Goal: Task Accomplishment & Management: Use online tool/utility

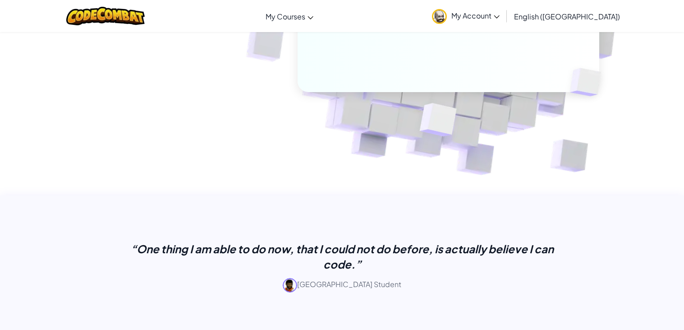
scroll to position [204, 0]
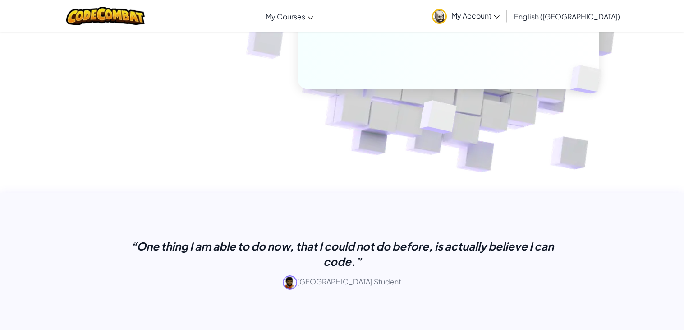
click at [556, 295] on div "“One thing I am able to do now, that I could not do before, is actually believe…" at bounding box center [342, 267] width 451 height 58
click at [454, 232] on div "“One thing I am able to do now, that I could not do before, is actually believe…" at bounding box center [342, 271] width 451 height 79
click at [463, 242] on p "“One thing I am able to do now, that I could not do before, is actually believe…" at bounding box center [342, 253] width 451 height 31
click at [498, 247] on p "“One thing I am able to do now, that I could not do before, is actually believe…" at bounding box center [342, 253] width 451 height 31
click at [513, 246] on p "“One thing I am able to do now, that I could not do before, is actually believe…" at bounding box center [342, 253] width 451 height 31
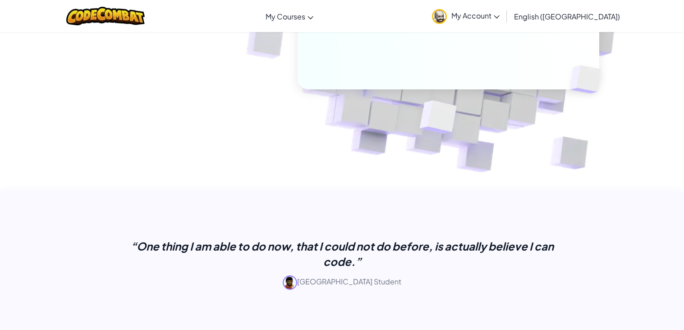
click at [513, 246] on p "“One thing I am able to do now, that I could not do before, is actually believe…" at bounding box center [342, 253] width 451 height 31
click at [514, 298] on div "“One thing I am able to do now, that I could not do before, is actually believe…" at bounding box center [342, 274] width 451 height 73
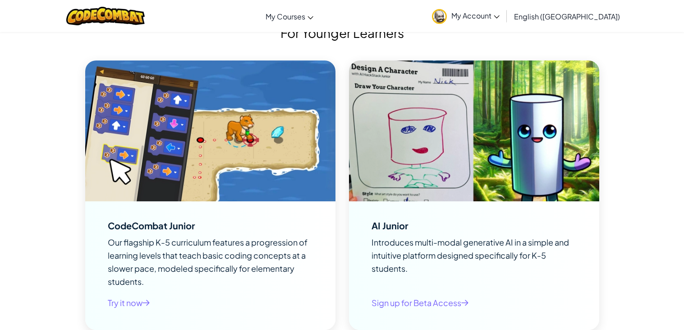
scroll to position [2021, 0]
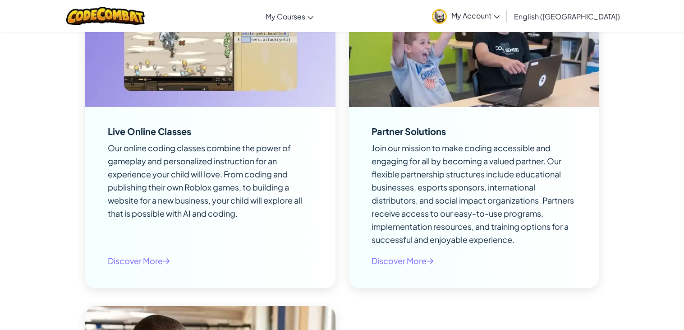
scroll to position [0, 0]
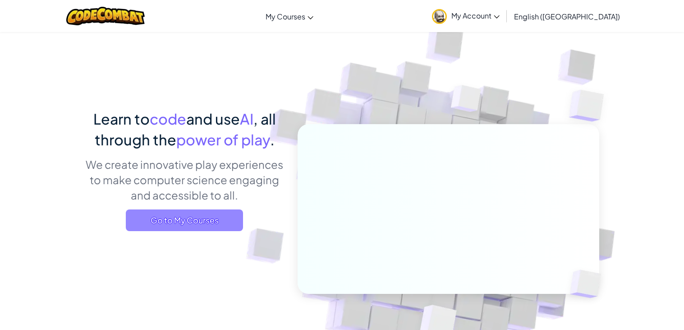
click at [233, 218] on span "Go to My Courses" at bounding box center [184, 220] width 117 height 22
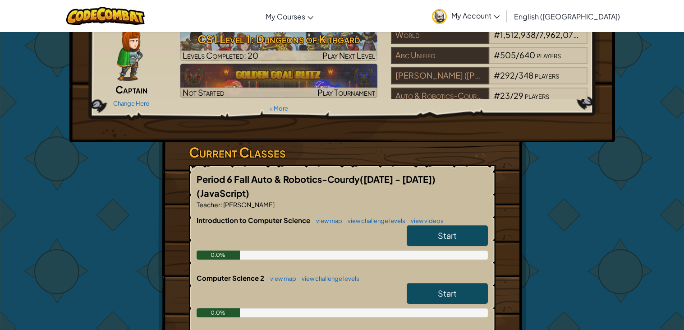
scroll to position [64, 0]
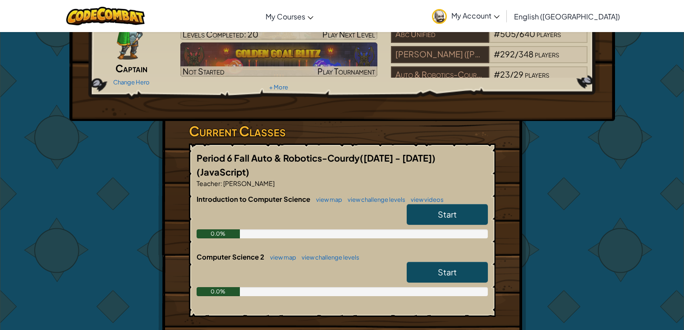
click at [442, 209] on span "Start" at bounding box center [447, 214] width 19 height 10
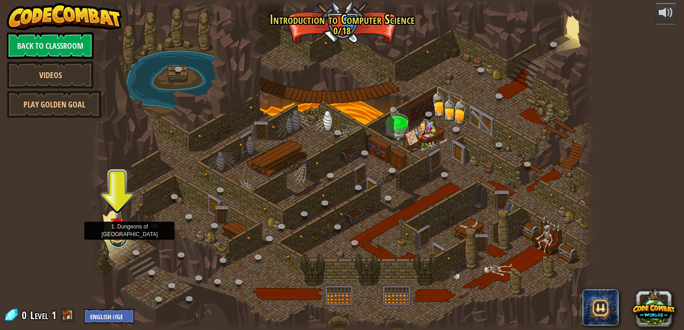
click at [121, 240] on link at bounding box center [118, 238] width 18 height 18
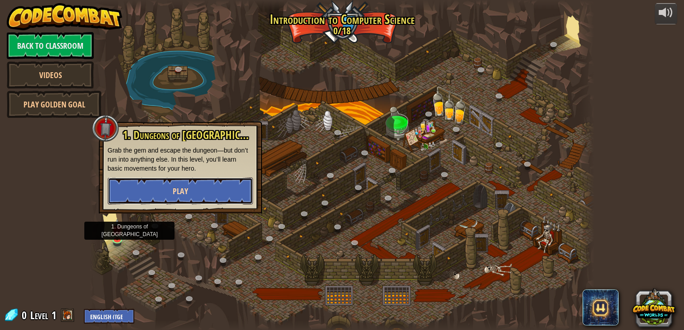
click at [206, 183] on button "Play" at bounding box center [180, 190] width 145 height 27
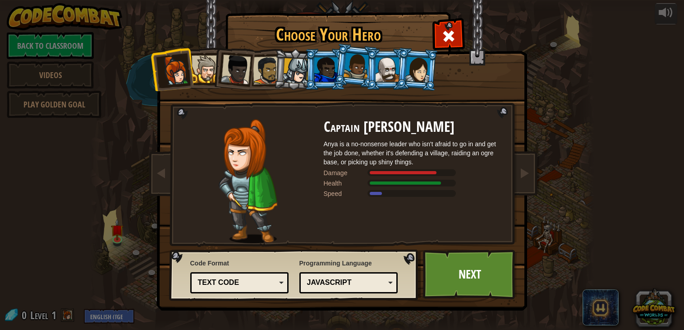
click at [291, 72] on div at bounding box center [296, 71] width 26 height 26
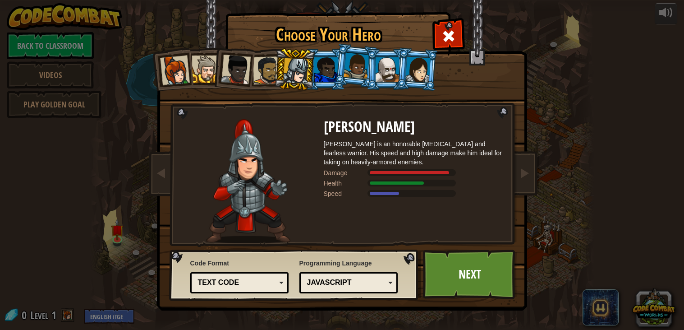
click at [385, 62] on div at bounding box center [387, 69] width 23 height 24
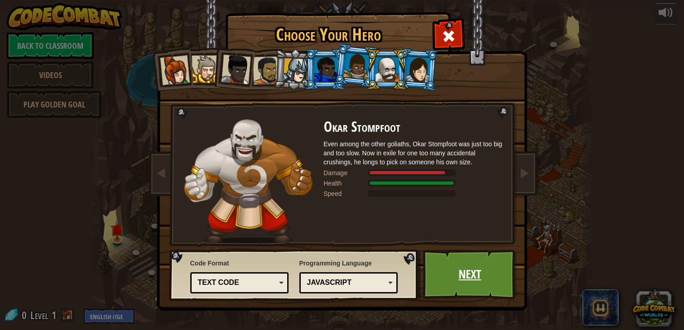
click at [453, 266] on link "Next" at bounding box center [470, 274] width 94 height 50
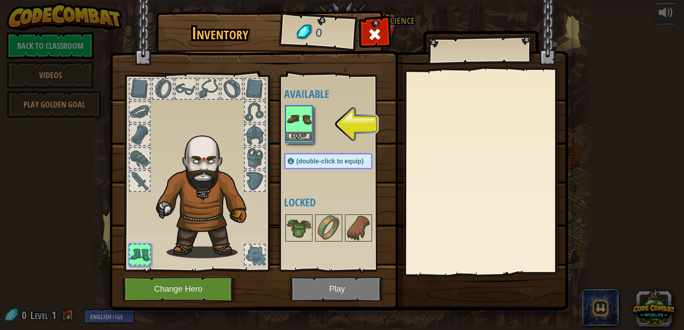
click at [293, 130] on img at bounding box center [298, 118] width 25 height 25
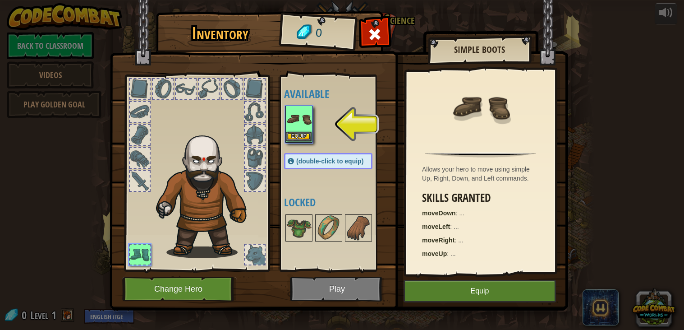
click at [293, 130] on img at bounding box center [298, 118] width 25 height 25
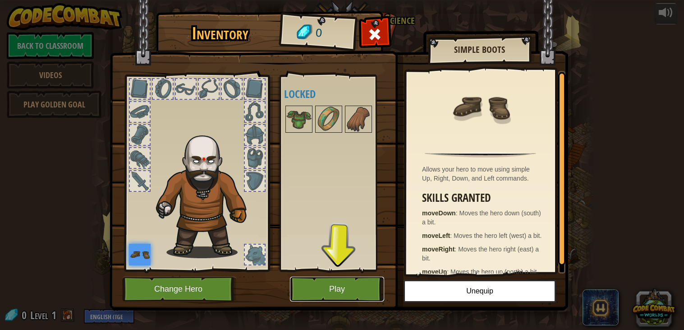
click at [341, 284] on button "Play" at bounding box center [337, 288] width 94 height 25
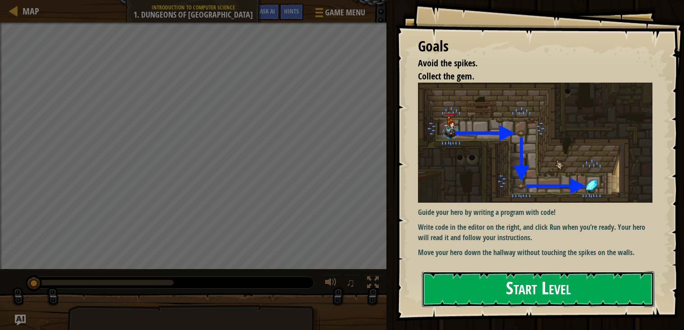
click at [476, 279] on button "Start Level" at bounding box center [538, 289] width 232 height 36
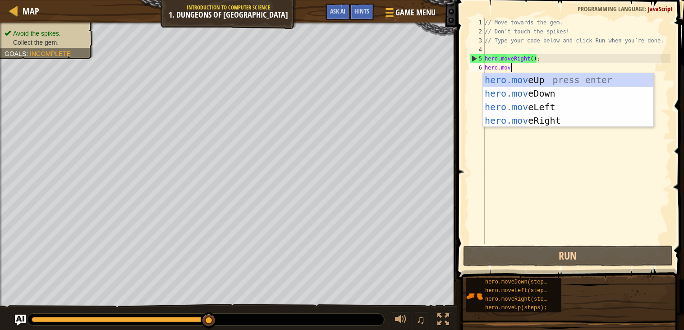
scroll to position [4, 1]
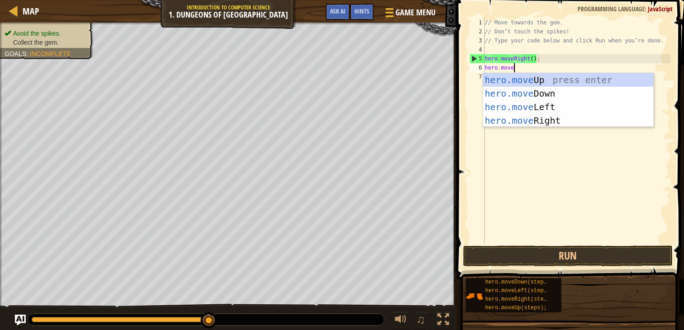
type textarea "hero.move"
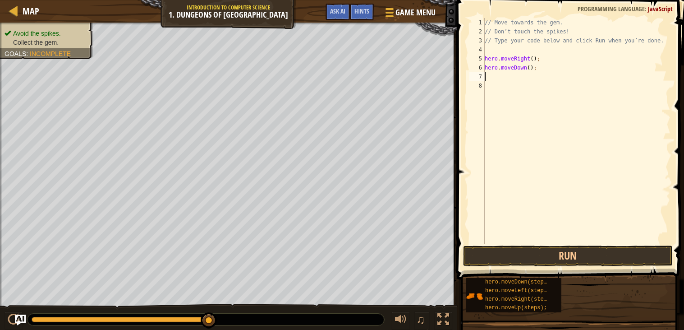
scroll to position [4, 0]
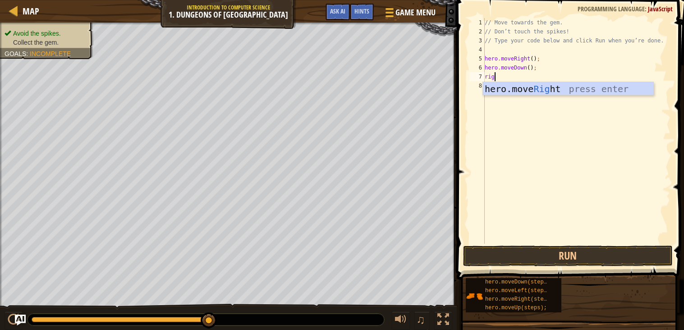
type textarea "righ"
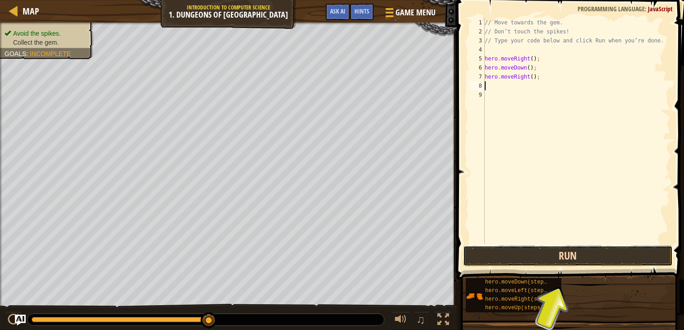
click at [557, 253] on button "Run" at bounding box center [568, 255] width 210 height 21
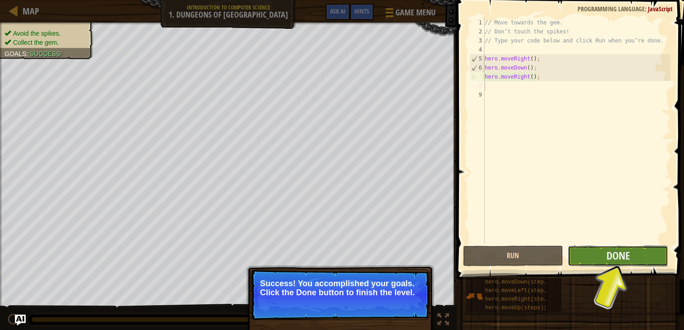
click at [600, 257] on button "Done" at bounding box center [618, 255] width 101 height 21
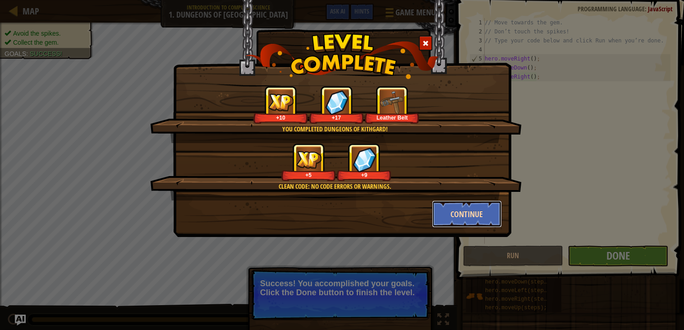
click at [452, 212] on button "Continue" at bounding box center [467, 213] width 70 height 27
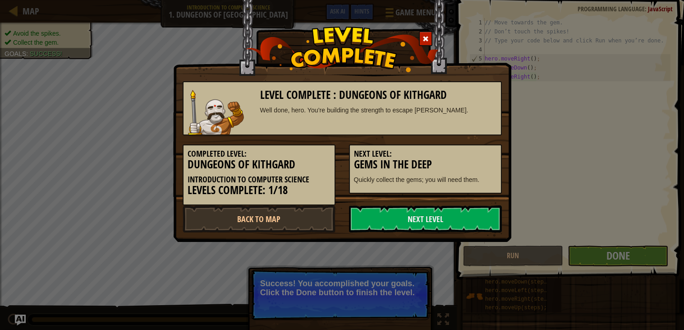
click at [452, 212] on link "Next Level" at bounding box center [425, 218] width 153 height 27
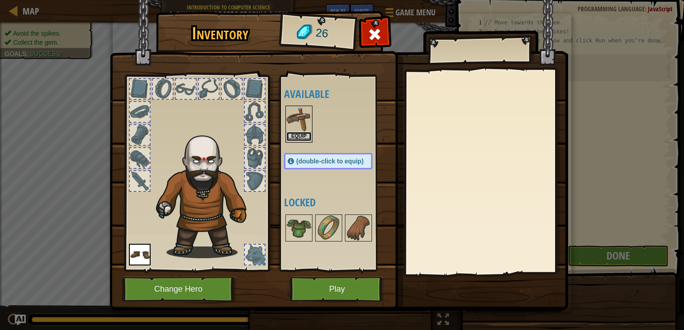
click at [300, 135] on button "Equip" at bounding box center [298, 136] width 25 height 9
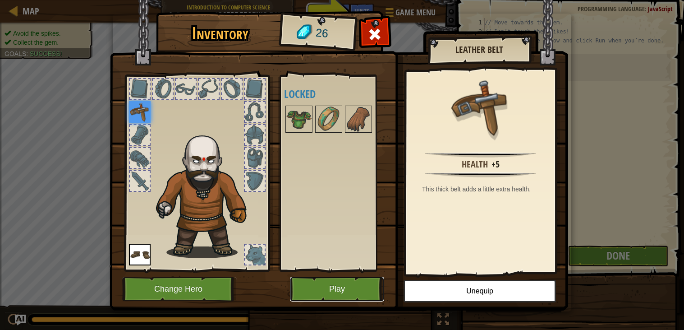
click at [346, 282] on button "Play" at bounding box center [337, 288] width 94 height 25
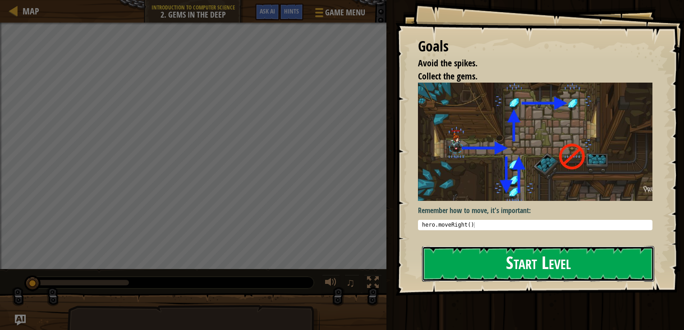
click at [454, 258] on button "Start Level" at bounding box center [538, 264] width 232 height 36
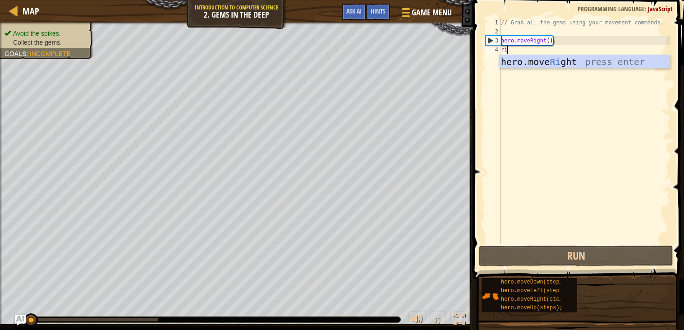
type textarea "right"
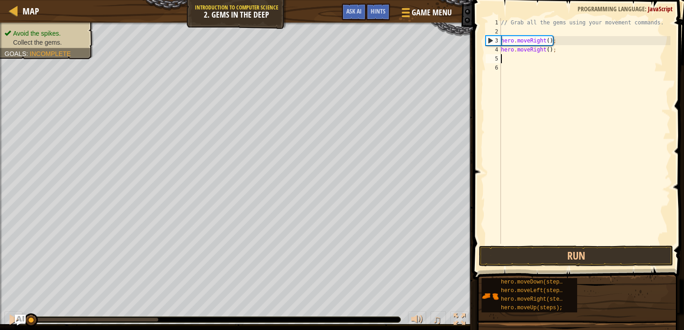
scroll to position [4, 0]
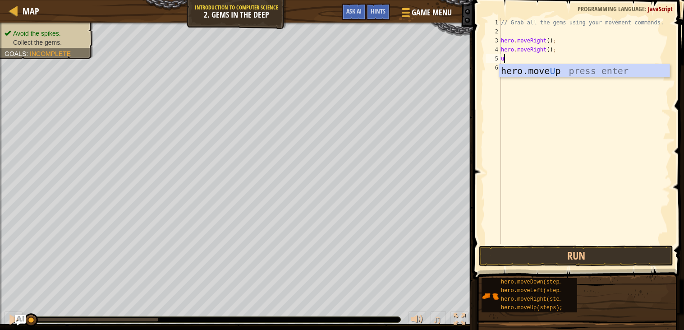
type textarea "up"
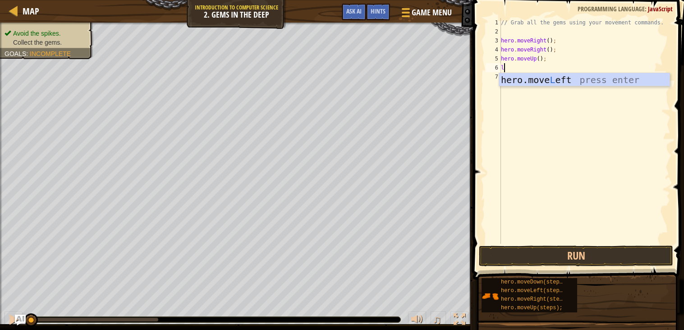
type textarea "left"
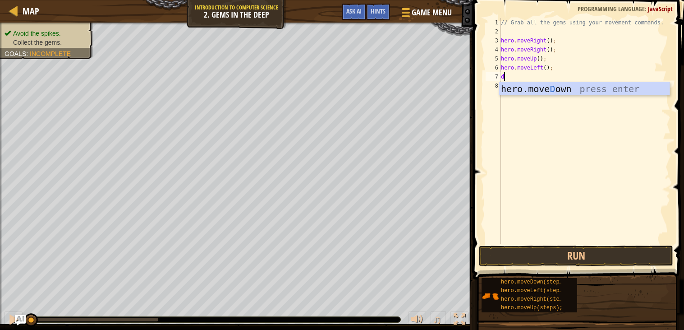
type textarea "down"
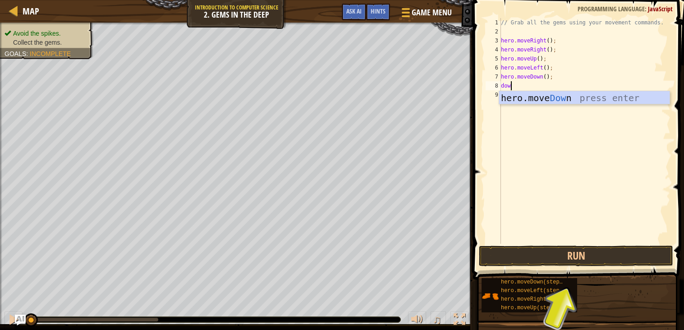
type textarea "down"
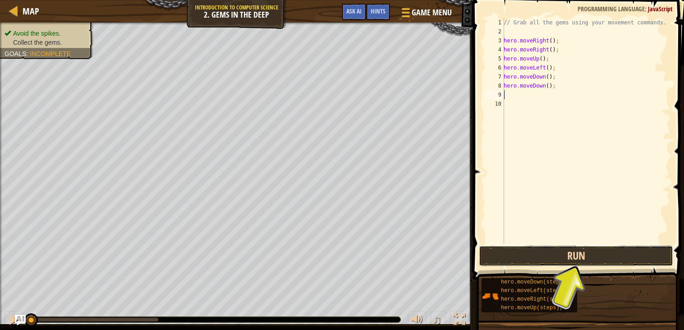
click at [548, 251] on button "Run" at bounding box center [576, 255] width 194 height 21
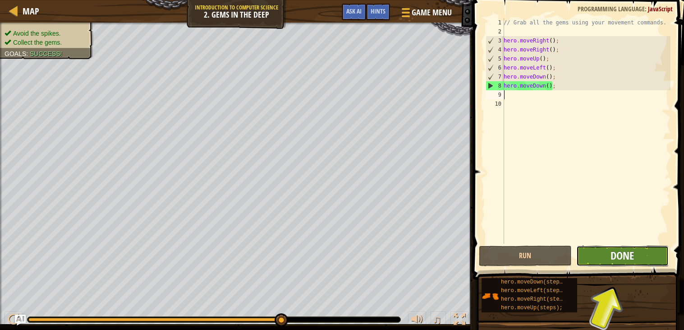
click at [615, 254] on span "Done" at bounding box center [621, 255] width 23 height 14
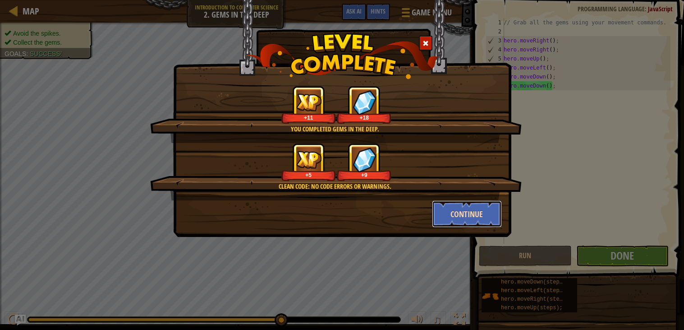
click at [468, 213] on button "Continue" at bounding box center [467, 213] width 70 height 27
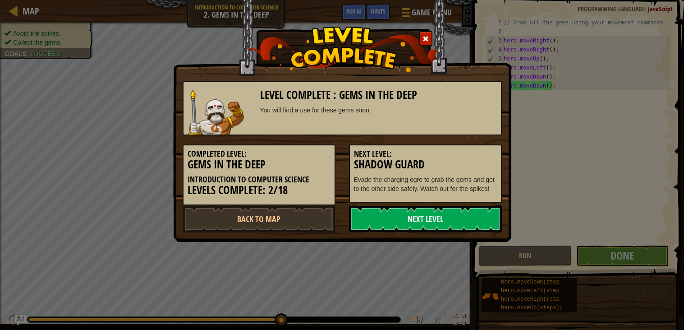
click at [468, 213] on link "Next Level" at bounding box center [425, 218] width 153 height 27
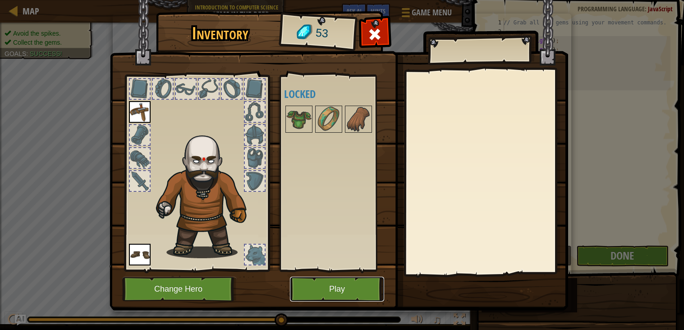
click at [330, 290] on button "Play" at bounding box center [337, 288] width 94 height 25
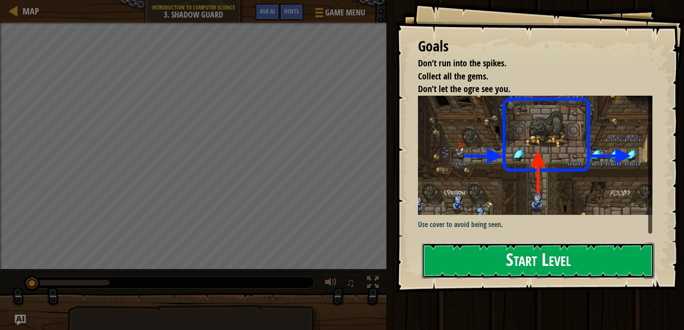
click at [475, 262] on button "Start Level" at bounding box center [538, 261] width 232 height 36
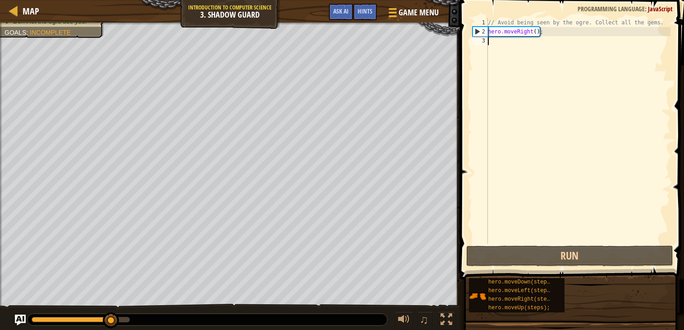
type textarea "up"
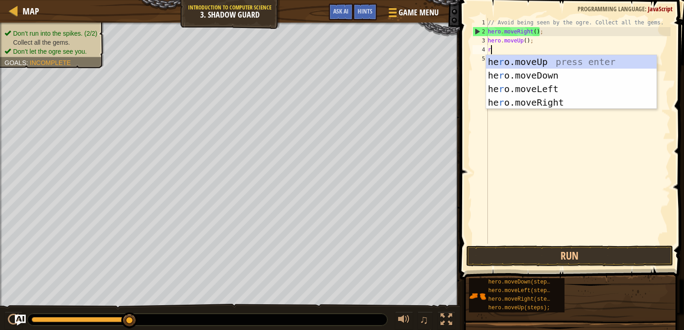
type textarea "right"
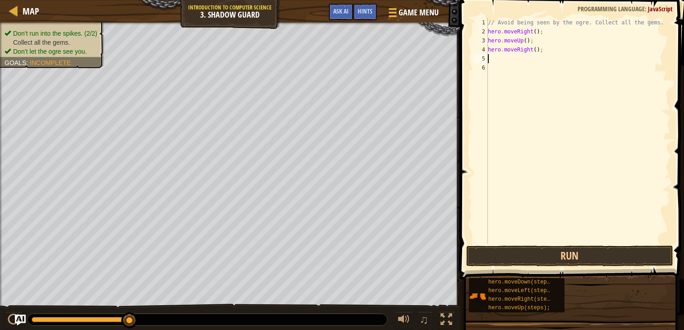
scroll to position [4, 0]
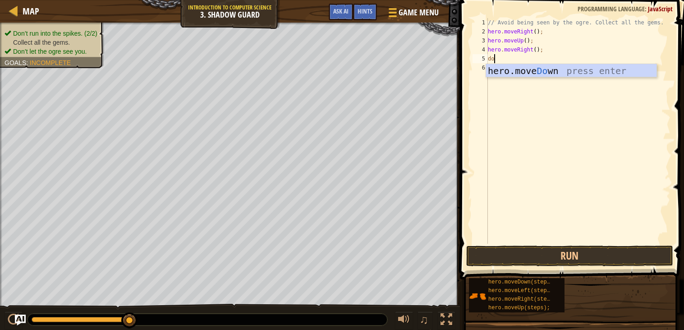
type textarea "down"
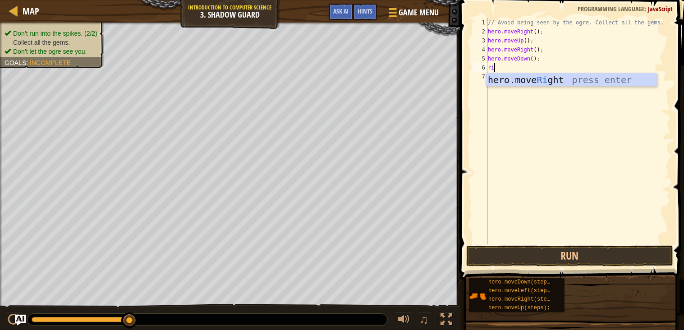
type textarea "right"
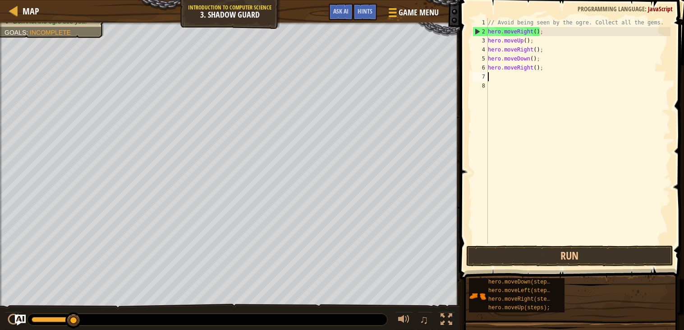
scroll to position [4, 0]
click at [605, 253] on button "Run" at bounding box center [569, 255] width 207 height 21
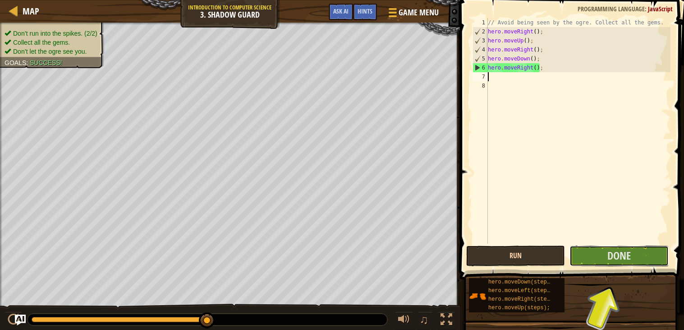
click at [605, 253] on button "Done" at bounding box center [618, 255] width 99 height 21
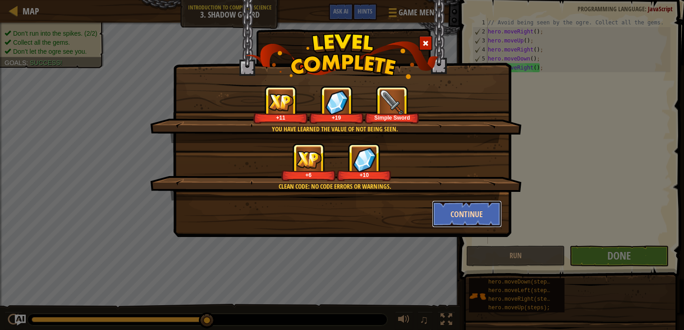
click at [462, 215] on button "Continue" at bounding box center [467, 213] width 70 height 27
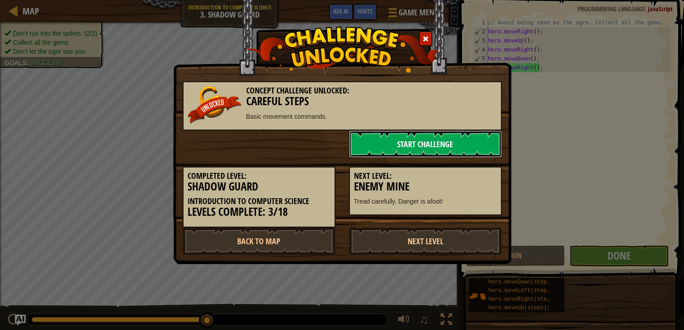
click at [448, 135] on link "Start Challenge" at bounding box center [425, 143] width 153 height 27
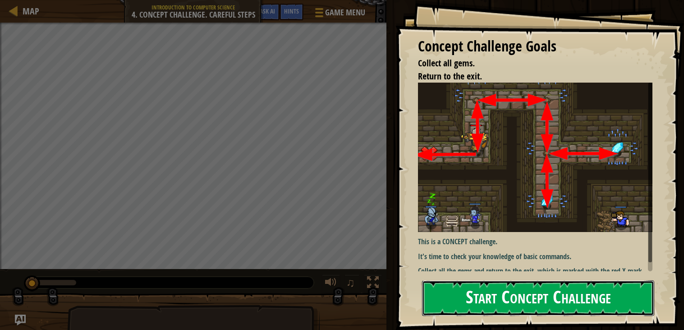
click at [470, 293] on button "Start Concept Challenge" at bounding box center [538, 298] width 232 height 36
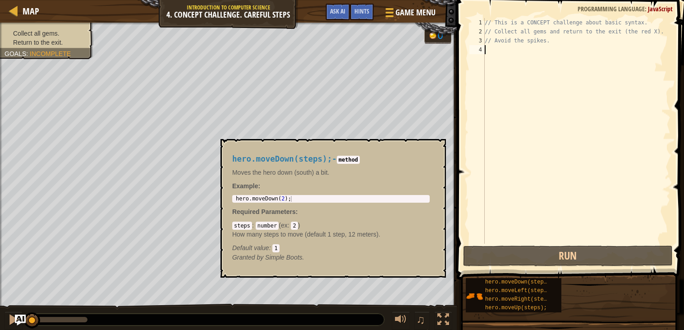
type textarea "up"
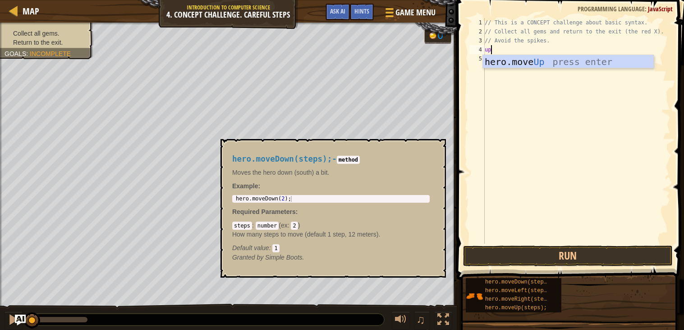
scroll to position [4, 0]
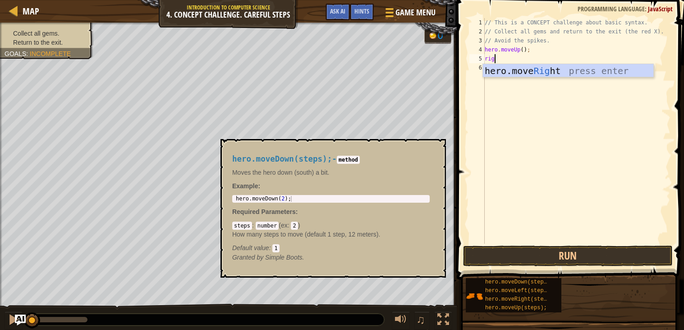
type textarea "righ"
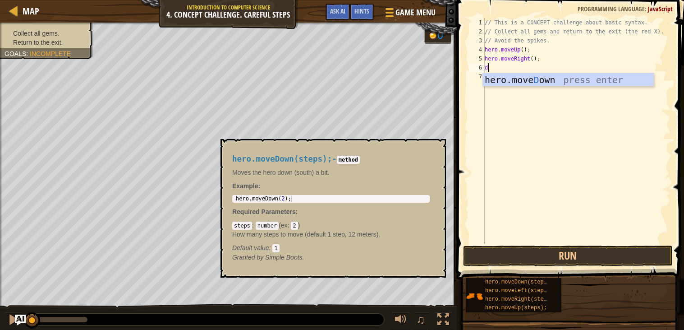
type textarea "down"
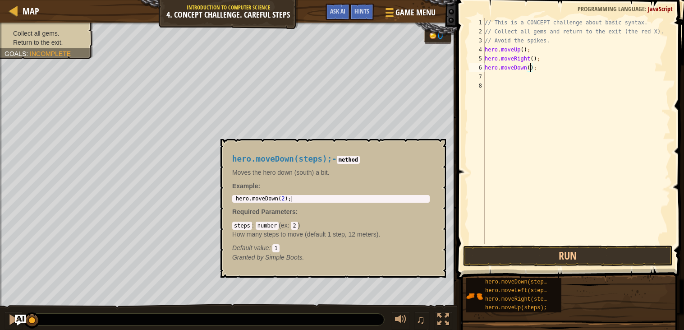
type textarea "hero.moveDown(2);"
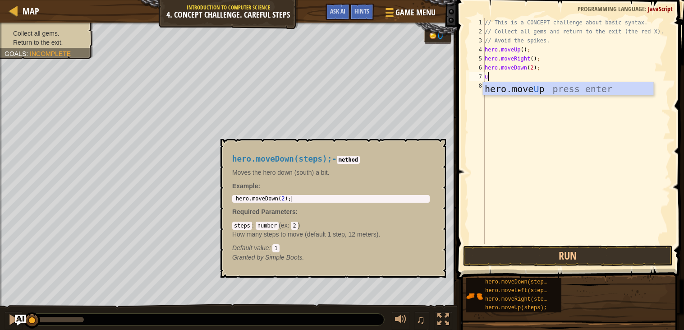
type textarea "up"
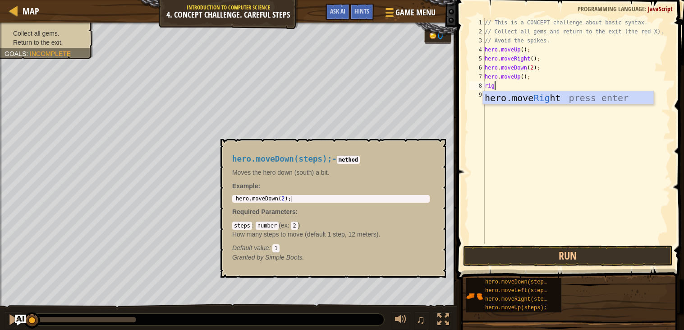
type textarea "righ"
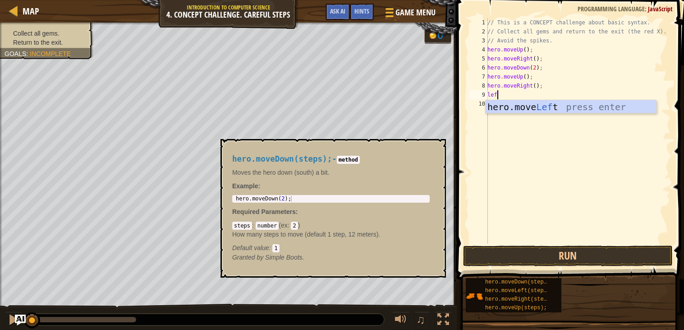
type textarea "left"
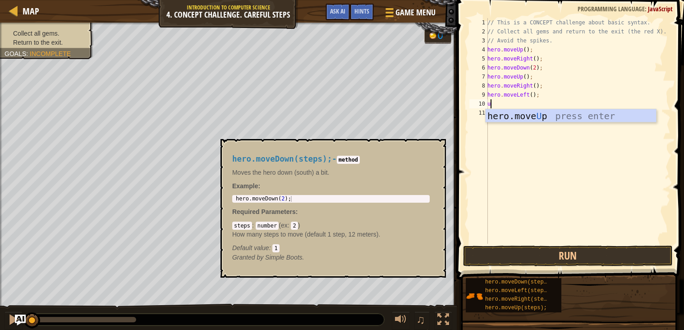
type textarea "up"
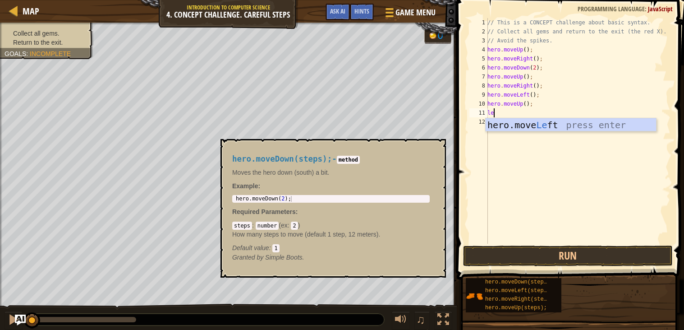
type textarea "left"
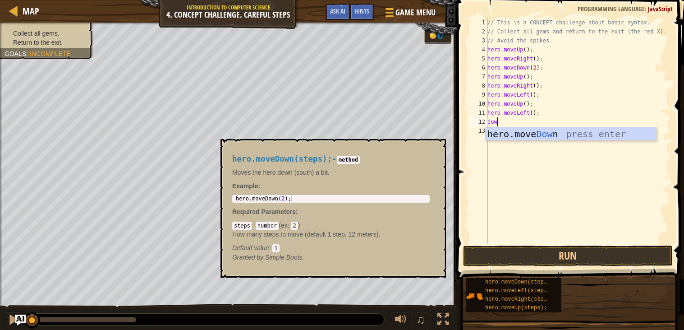
type textarea "down"
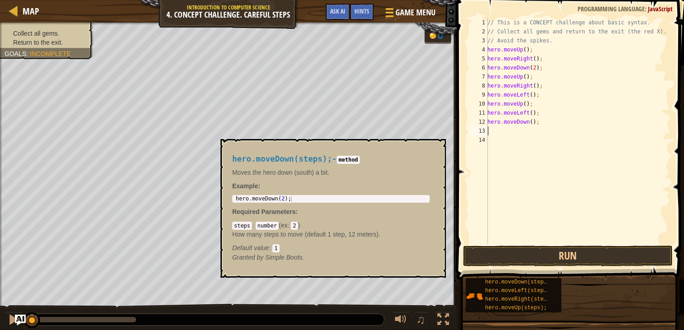
type textarea "left"
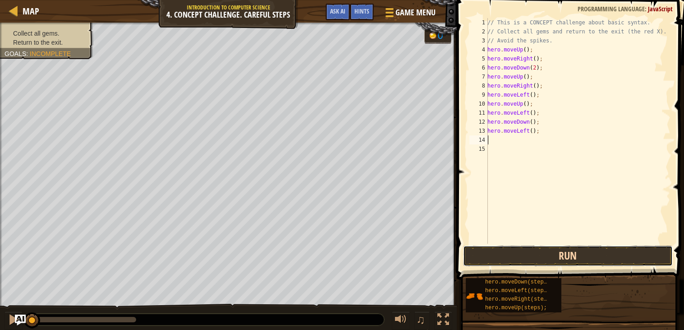
click at [525, 254] on button "Run" at bounding box center [568, 255] width 210 height 21
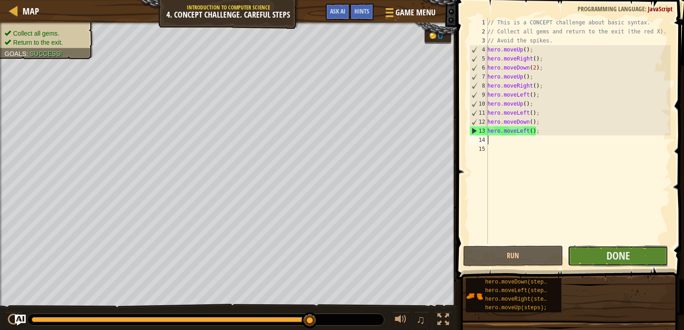
click at [603, 251] on button "Done" at bounding box center [618, 255] width 101 height 21
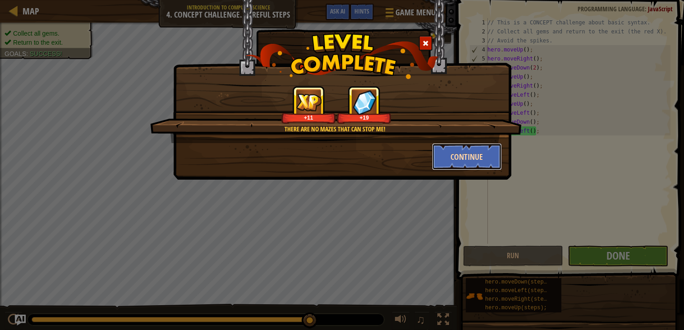
click at [466, 156] on button "Continue" at bounding box center [467, 156] width 70 height 27
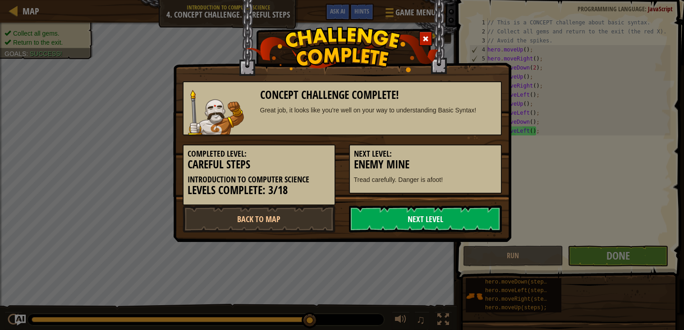
click at [460, 209] on link "Next Level" at bounding box center [425, 218] width 153 height 27
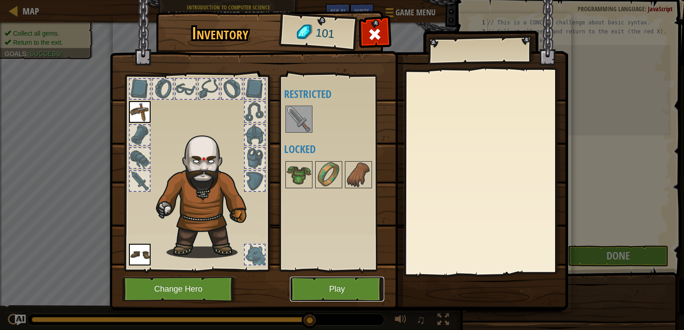
click at [335, 291] on button "Play" at bounding box center [337, 288] width 94 height 25
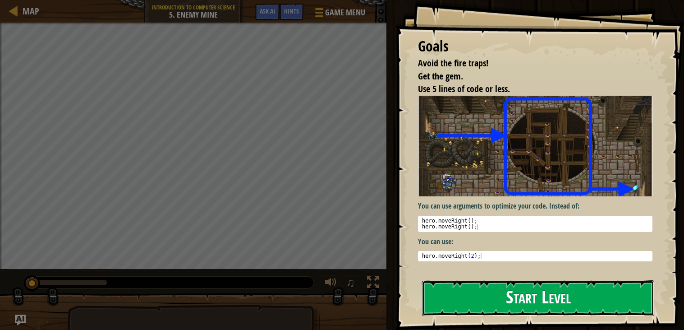
click at [507, 294] on button "Start Level" at bounding box center [538, 298] width 232 height 36
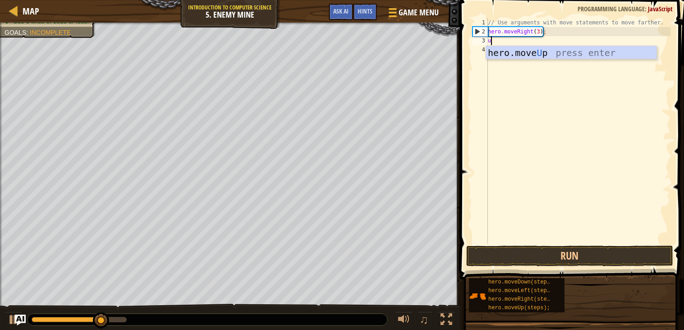
scroll to position [4, 0]
type textarea "up"
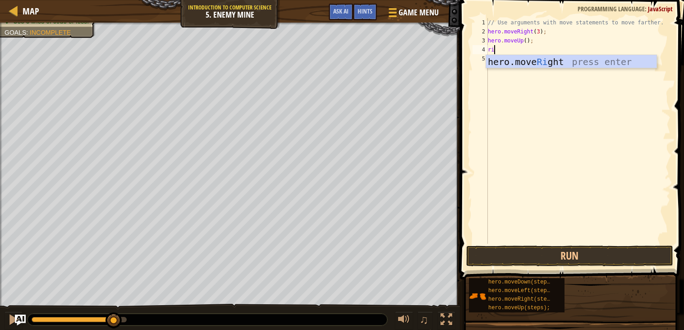
type textarea "right"
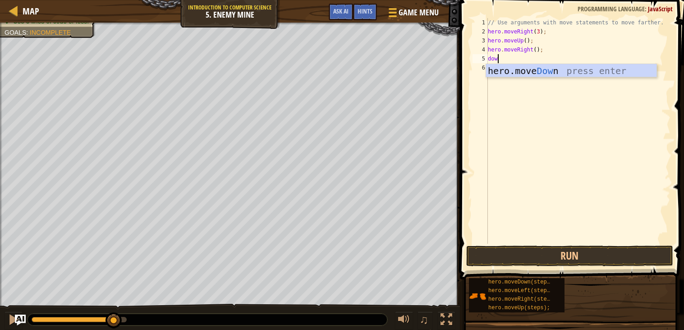
type textarea "down"
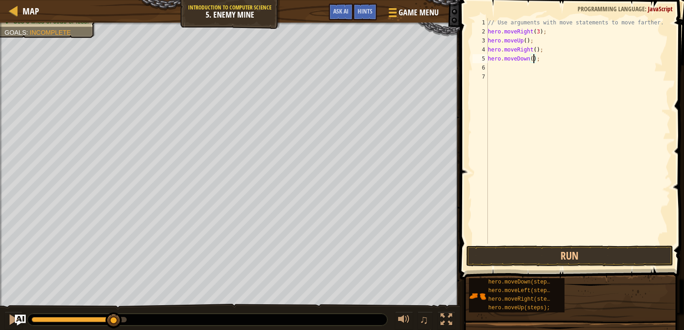
type textarea "hero.moveDown(3);"
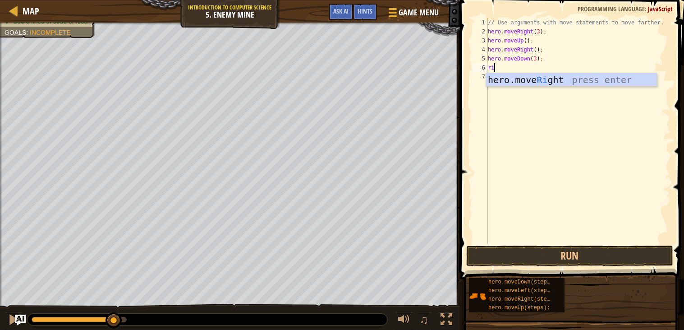
type textarea "right"
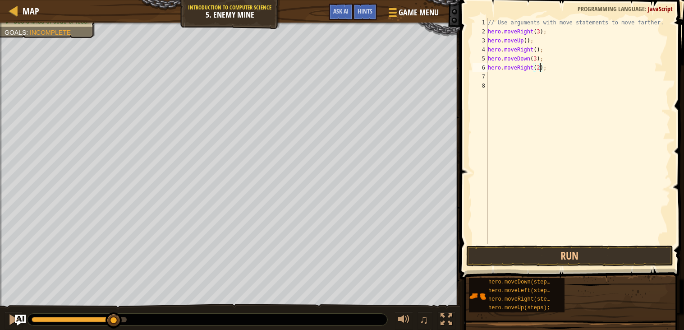
scroll to position [4, 4]
type textarea "hero.moveRight(2);"
click at [571, 250] on button "Run" at bounding box center [569, 255] width 207 height 21
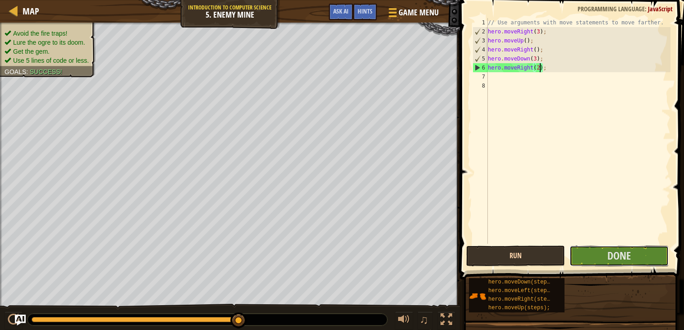
click at [571, 250] on button "Done" at bounding box center [618, 255] width 99 height 21
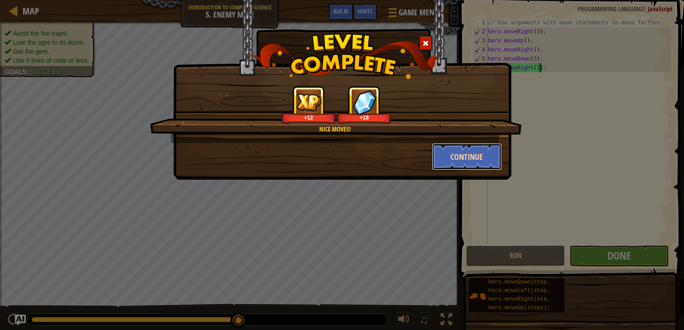
click at [484, 147] on button "Continue" at bounding box center [467, 156] width 70 height 27
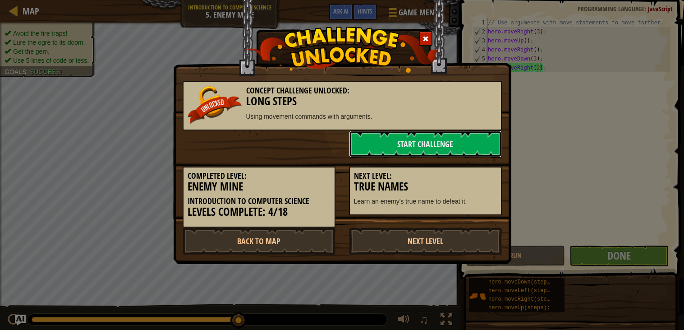
click at [484, 147] on link "Start Challenge" at bounding box center [425, 143] width 153 height 27
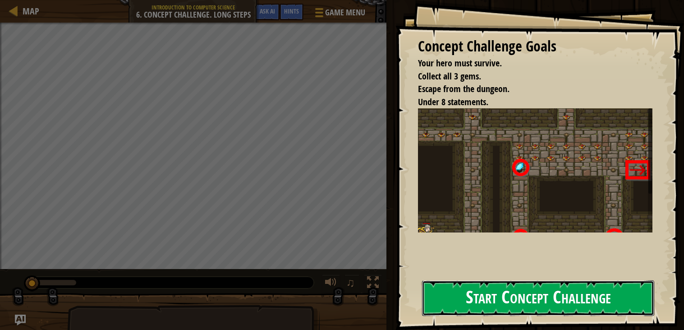
click at [503, 296] on button "Start Concept Challenge" at bounding box center [538, 298] width 232 height 36
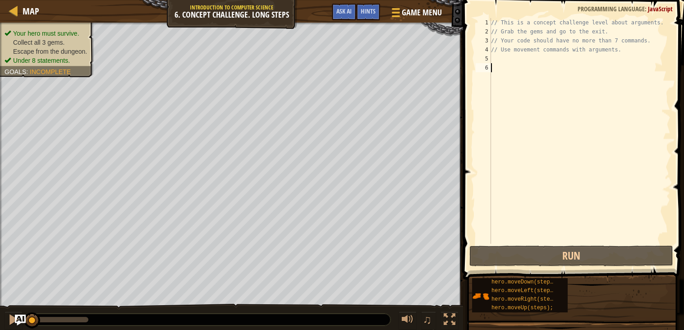
click at [502, 58] on div "// This is a concept challenge level about arguments. // Grab the gems and go t…" at bounding box center [579, 139] width 181 height 243
type textarea "righ"
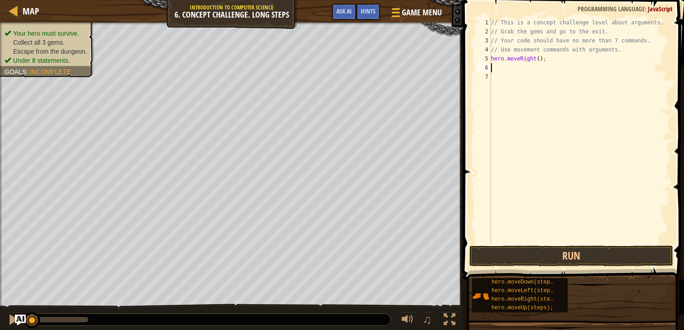
scroll to position [4, 0]
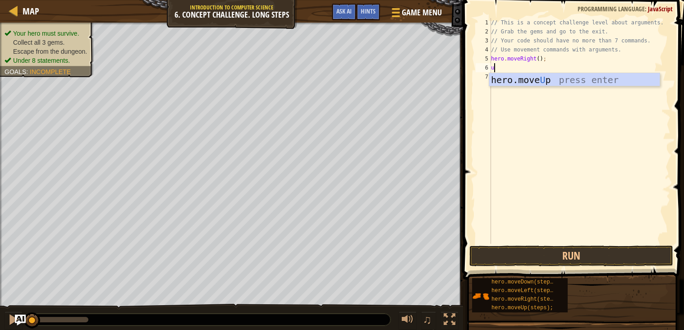
type textarea "up"
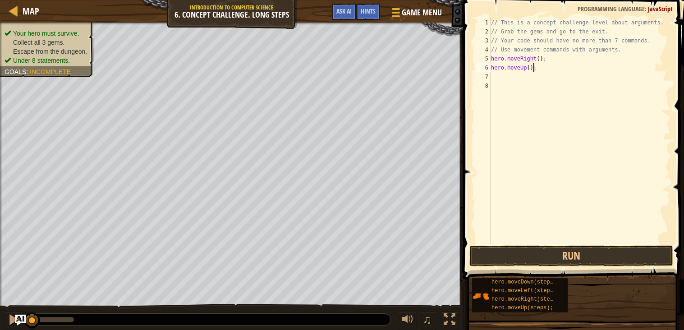
type textarea "hero.moveUp(3);"
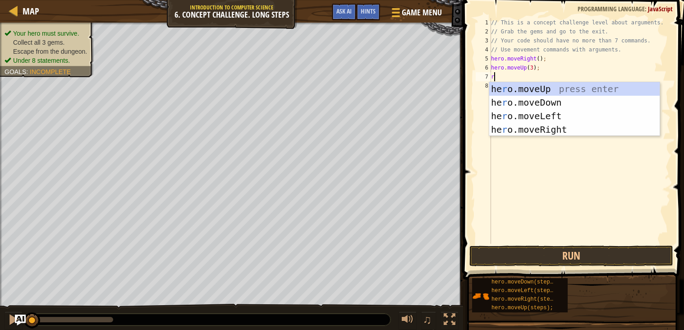
type textarea "right"
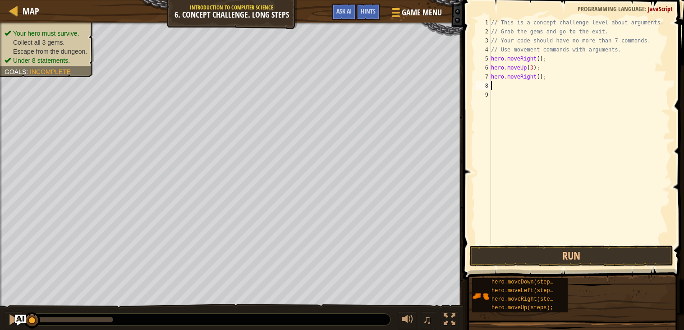
type textarea "hero.moveRight(2);"
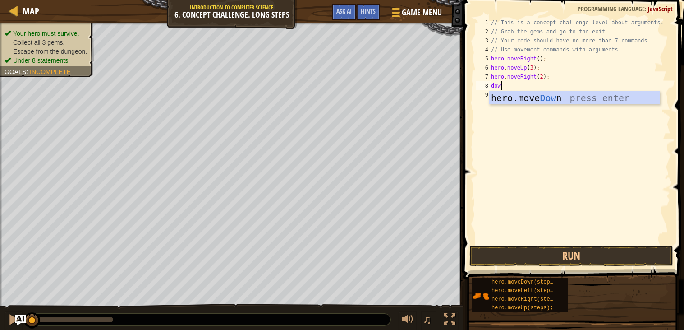
type textarea "down"
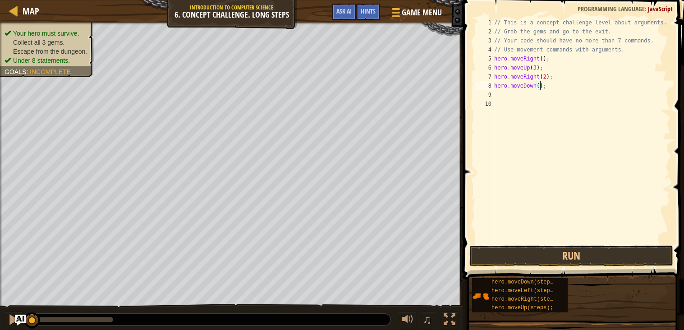
type textarea "hero.moveDown(3);"
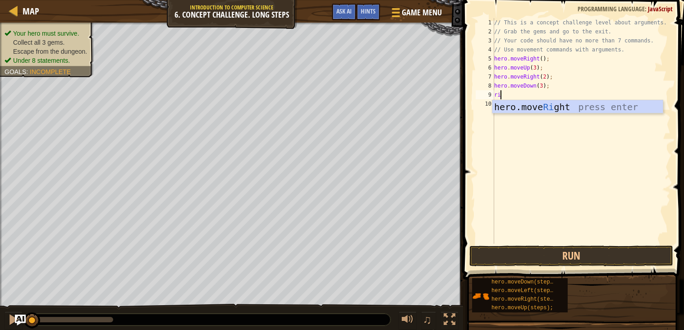
type textarea "righ"
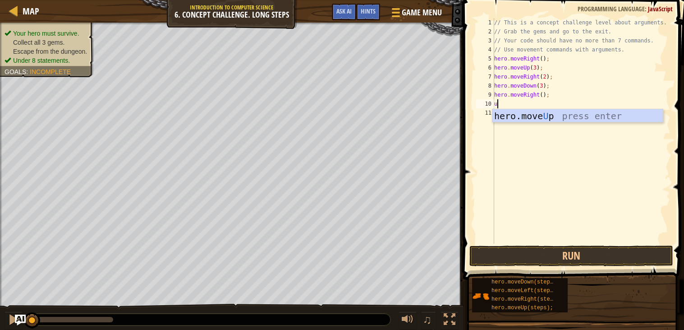
type textarea "up"
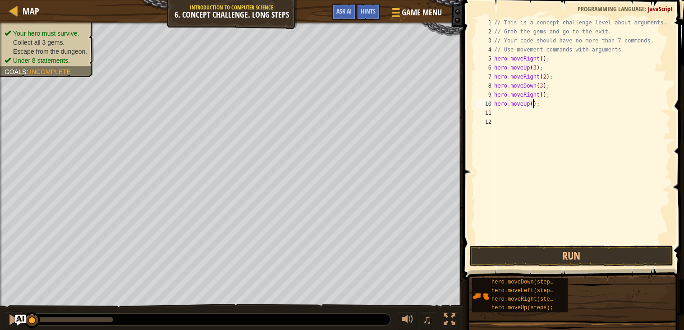
type textarea "hero.moveUp(2);"
type textarea "right"
click at [573, 252] on button "Run" at bounding box center [571, 255] width 204 height 21
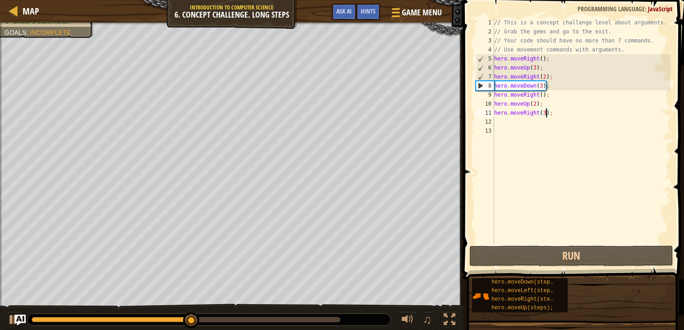
click at [536, 92] on div "// This is a concept challenge level about arguments. // Grab the gems and go t…" at bounding box center [581, 139] width 179 height 243
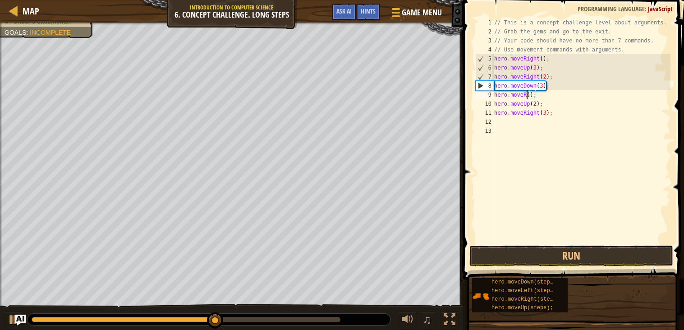
scroll to position [4, 3]
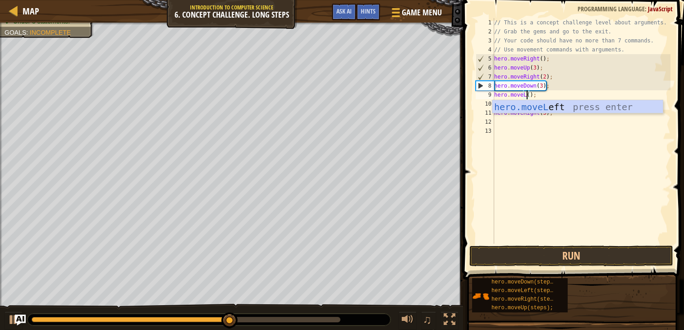
type textarea "hero.moveLeft();"
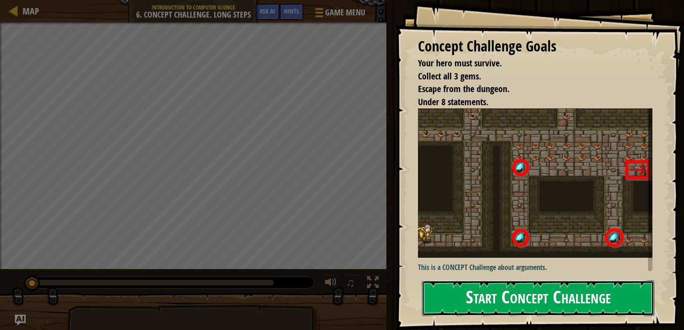
click at [442, 296] on button "Start Concept Challenge" at bounding box center [538, 298] width 232 height 36
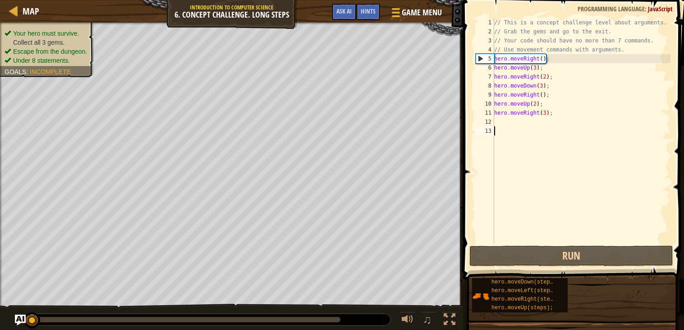
click at [533, 92] on div "// This is a concept challenge level about arguments. // Grab the gems and go t…" at bounding box center [581, 139] width 178 height 243
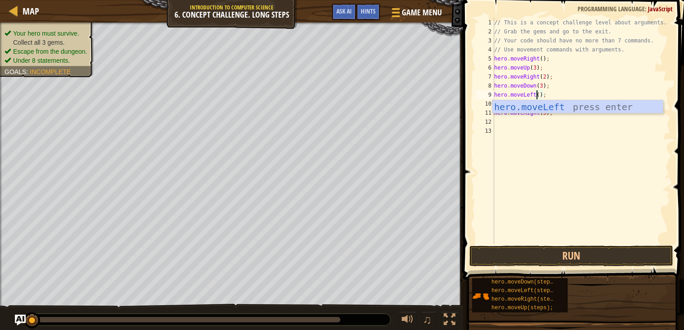
scroll to position [4, 3]
type textarea "hero.moveLeft();"
click at [569, 259] on button "Run" at bounding box center [571, 255] width 204 height 21
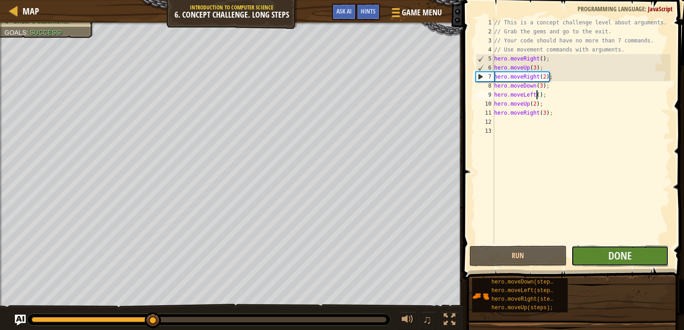
click at [590, 252] on button "Done" at bounding box center [619, 255] width 97 height 21
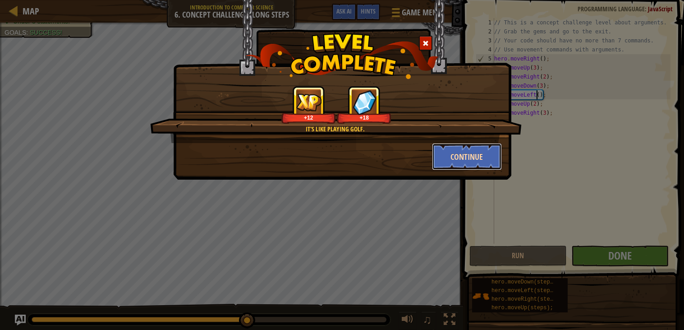
click at [465, 147] on button "Continue" at bounding box center [467, 156] width 70 height 27
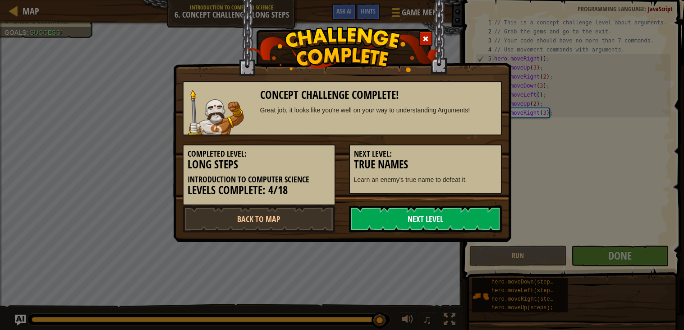
click at [443, 215] on link "Next Level" at bounding box center [425, 218] width 153 height 27
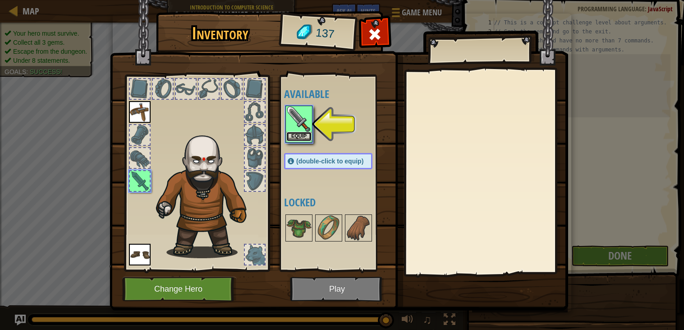
click at [293, 133] on button "Equip" at bounding box center [298, 136] width 25 height 9
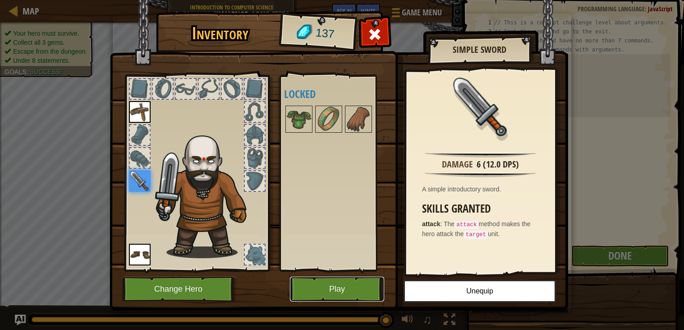
click at [332, 285] on button "Play" at bounding box center [337, 288] width 94 height 25
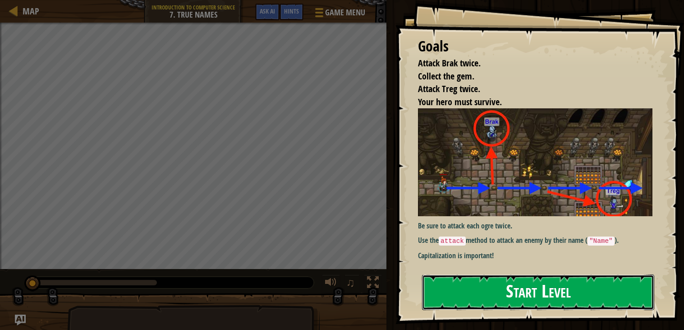
click at [440, 305] on button "Start Level" at bounding box center [538, 292] width 232 height 36
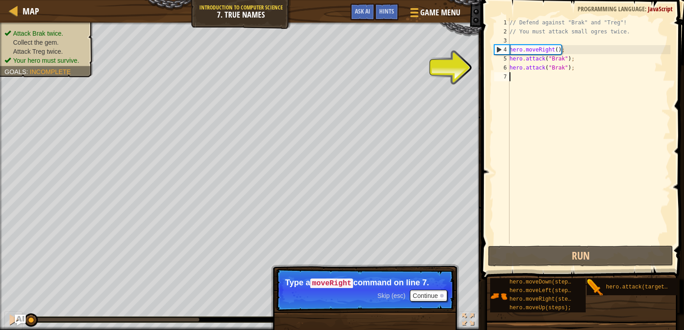
click at [572, 46] on div "// Defend against "Brak" and "Treg"! // You must attack small ogres twice. hero…" at bounding box center [589, 139] width 163 height 243
type textarea "hero.moveRight();"
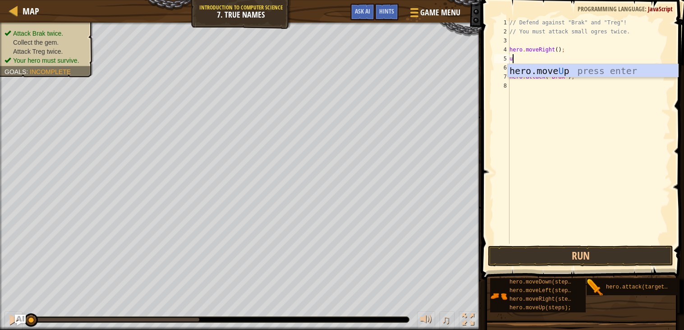
type textarea "up"
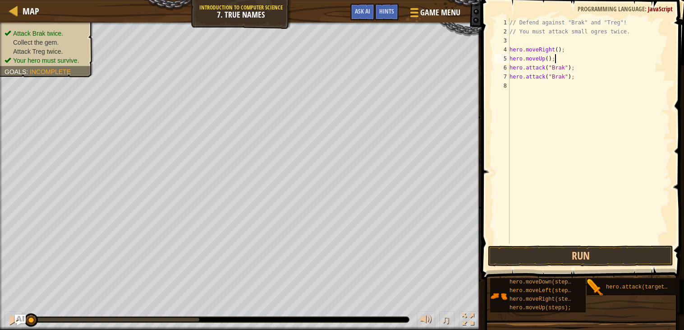
type textarea "hero.attack("Brak");"
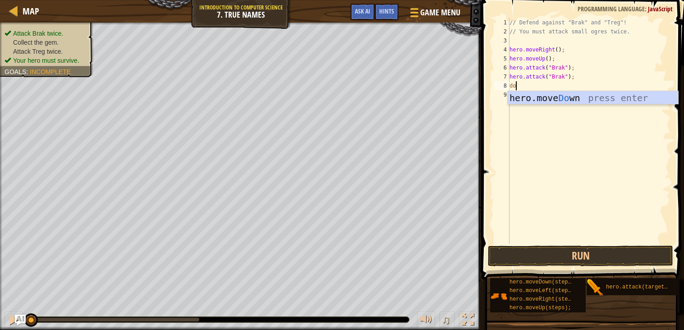
type textarea "dow"
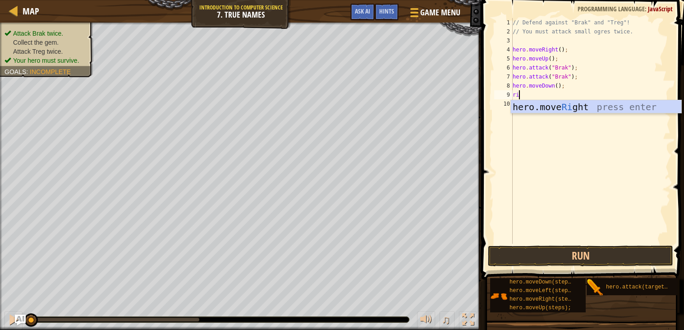
type textarea "rig"
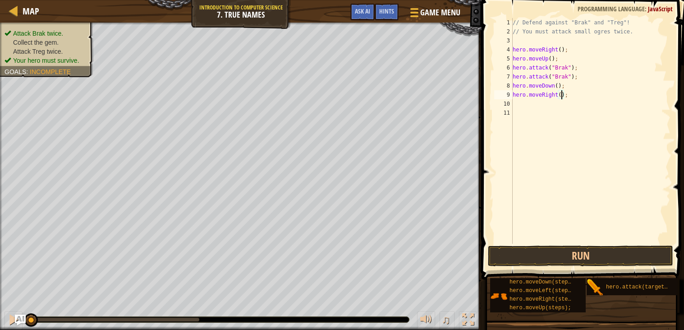
type textarea "hero.moveRight(3);"
type textarea "hero.attack("Treg");"
click at [539, 258] on button "Run" at bounding box center [581, 255] width 186 height 21
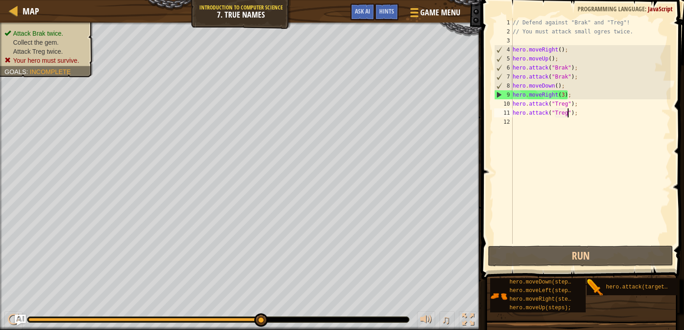
click at [575, 90] on div "// Defend against "Brak" and "Treg"! // You must attack small ogres twice. hero…" at bounding box center [591, 139] width 160 height 243
type textarea "h"
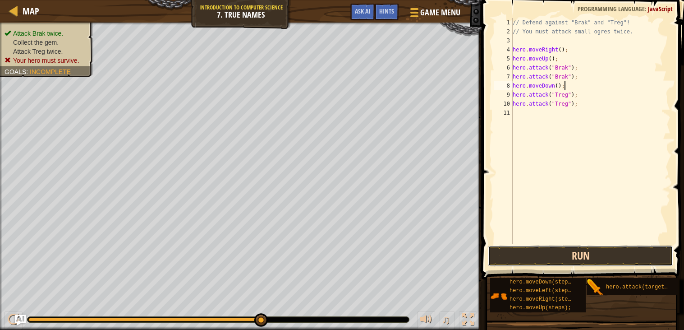
click at [598, 250] on button "Run" at bounding box center [581, 255] width 186 height 21
type textarea "h"
type textarea "hero.attack("Brak");"
click at [602, 253] on button "Run" at bounding box center [581, 255] width 186 height 21
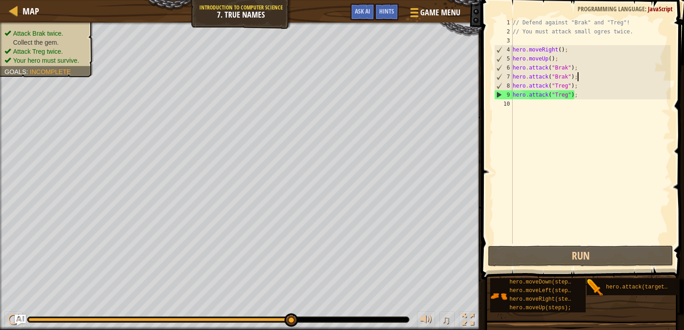
click at [586, 107] on div "// Defend against "Brak" and "Treg"! // You must attack small ogres twice. hero…" at bounding box center [591, 139] width 160 height 243
type textarea "righ"
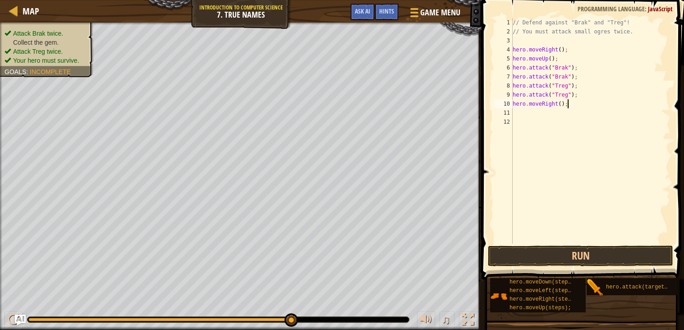
scroll to position [4, 4]
type textarea "hero.moveRight(3);"
click at [536, 253] on button "Run" at bounding box center [581, 255] width 186 height 21
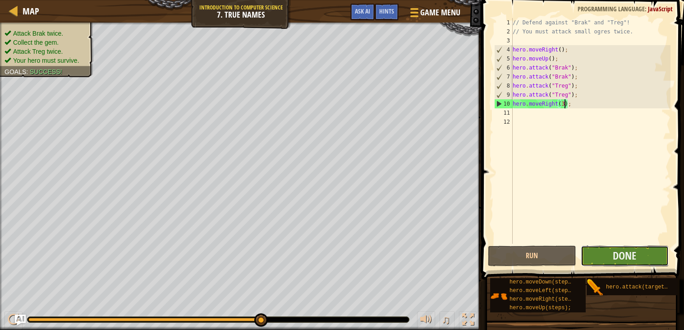
click at [609, 254] on button "Done" at bounding box center [625, 255] width 88 height 21
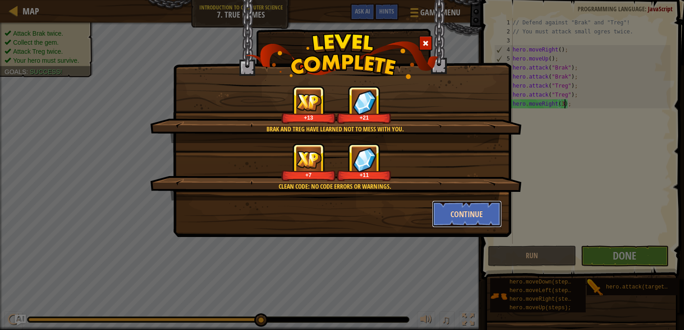
click at [486, 213] on button "Continue" at bounding box center [467, 213] width 70 height 27
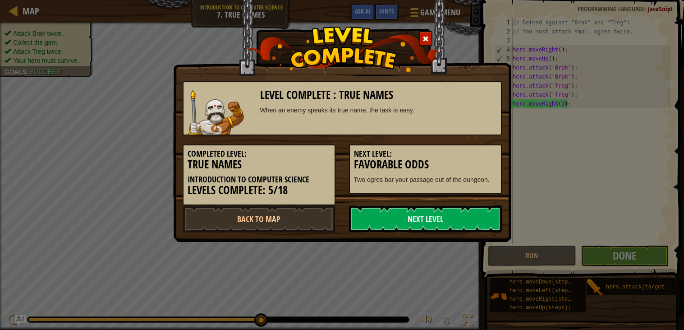
click at [486, 213] on link "Next Level" at bounding box center [425, 218] width 153 height 27
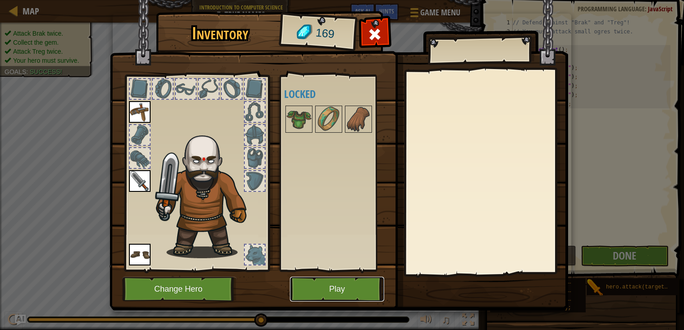
click at [342, 284] on button "Play" at bounding box center [337, 288] width 94 height 25
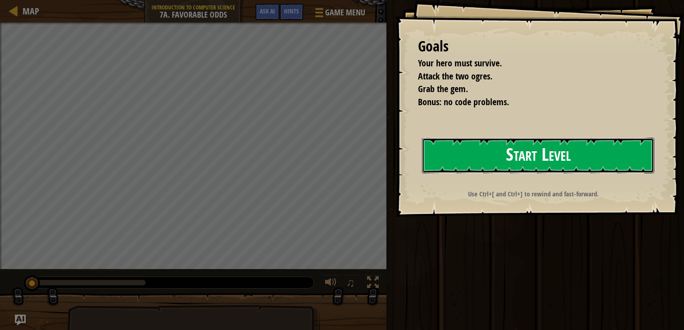
click at [458, 156] on button "Start Level" at bounding box center [538, 155] width 232 height 36
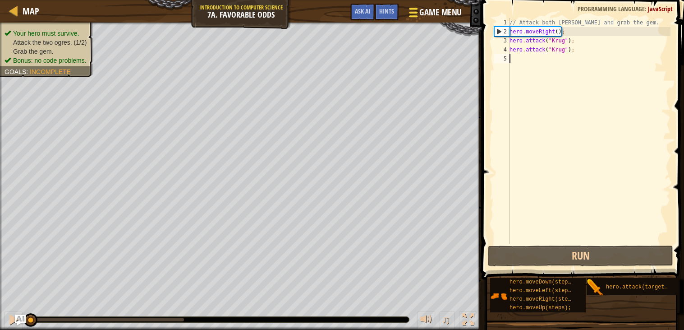
click at [428, 14] on span "Game Menu" at bounding box center [441, 12] width 42 height 12
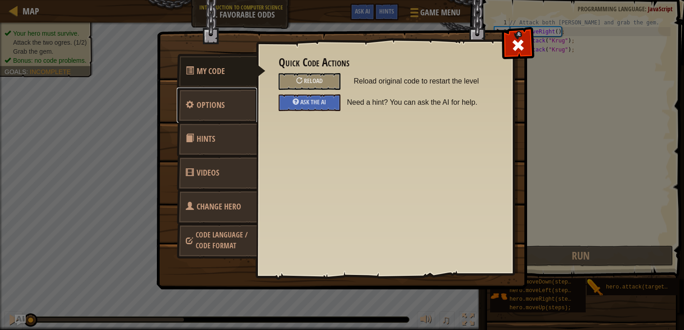
click at [202, 94] on link "Options" at bounding box center [217, 104] width 80 height 35
